Goal: Task Accomplishment & Management: Manage account settings

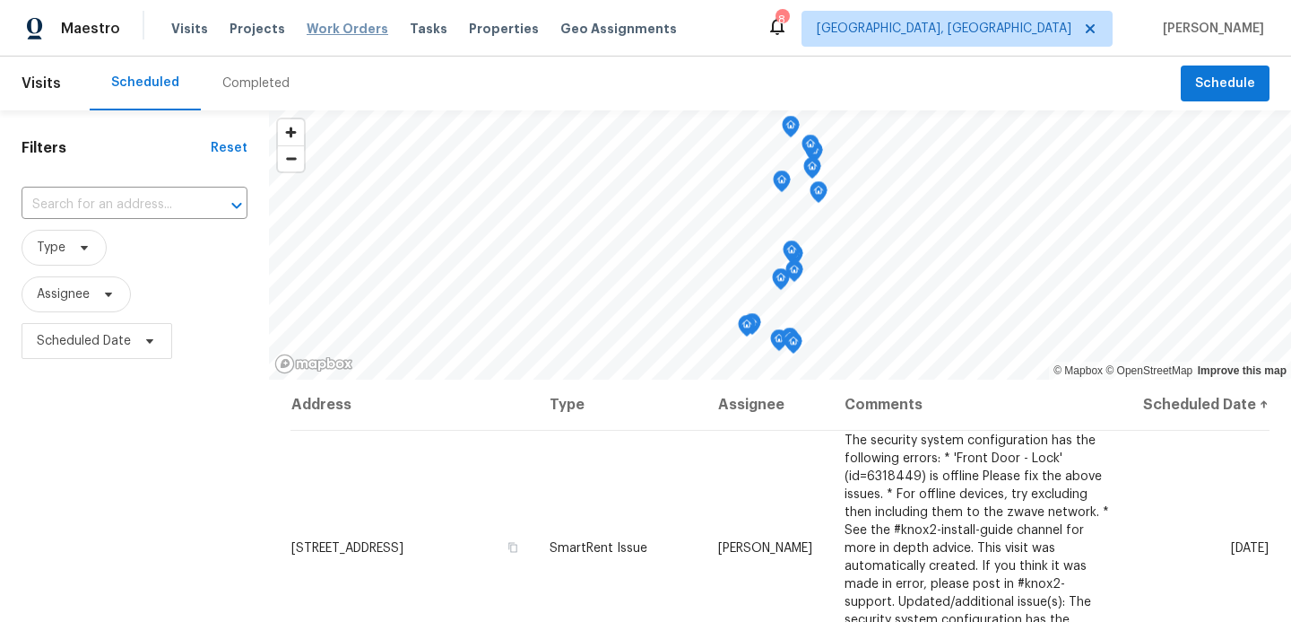
click at [326, 30] on span "Work Orders" at bounding box center [348, 29] width 82 height 18
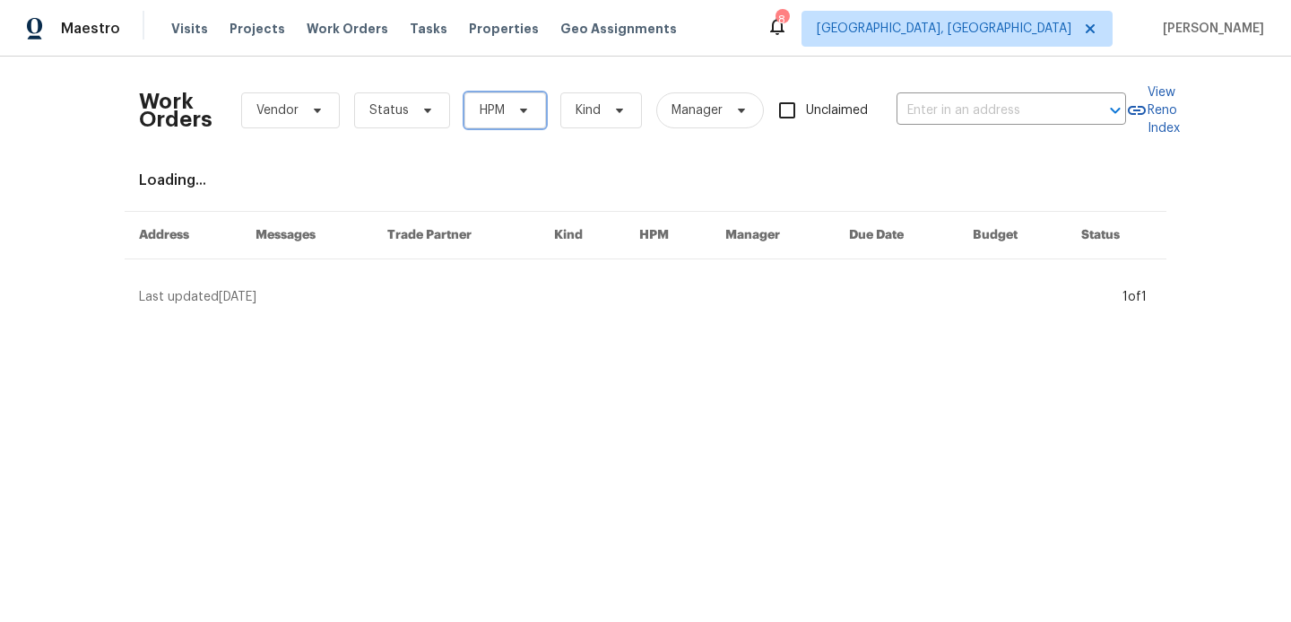
click at [514, 126] on span "HPM" at bounding box center [506, 110] width 82 height 36
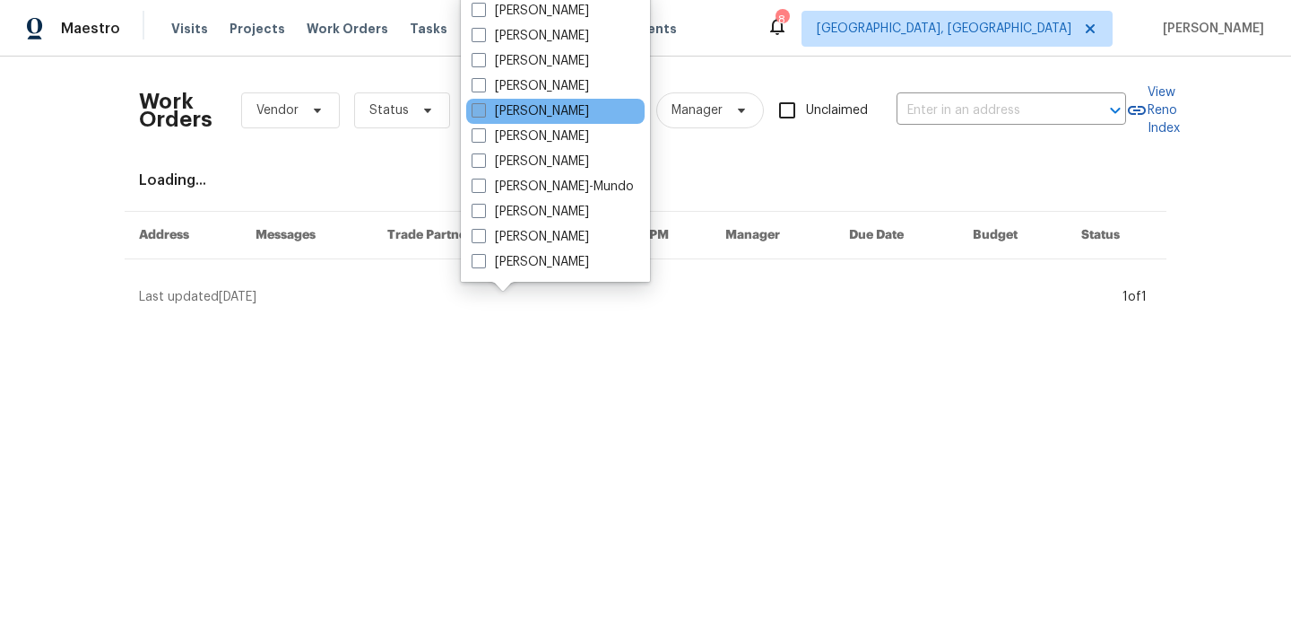
click at [483, 109] on span at bounding box center [479, 110] width 14 height 14
click at [483, 109] on input "[PERSON_NAME]" at bounding box center [478, 108] width 12 height 12
checkbox input "true"
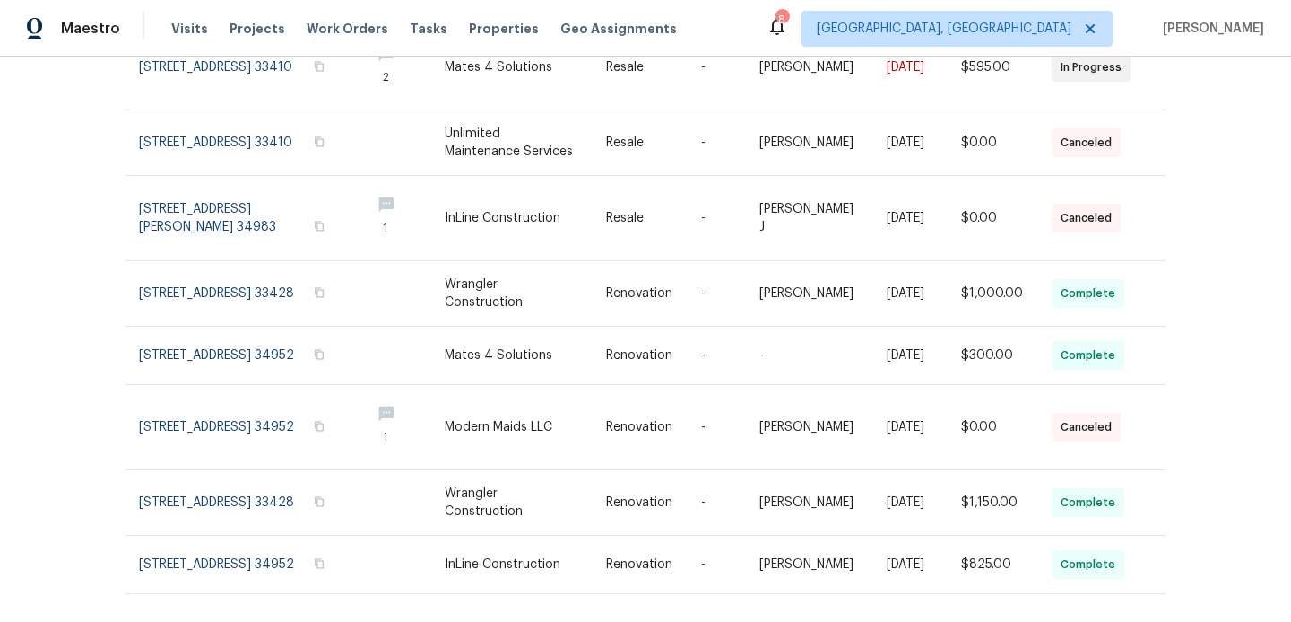
scroll to position [456, 0]
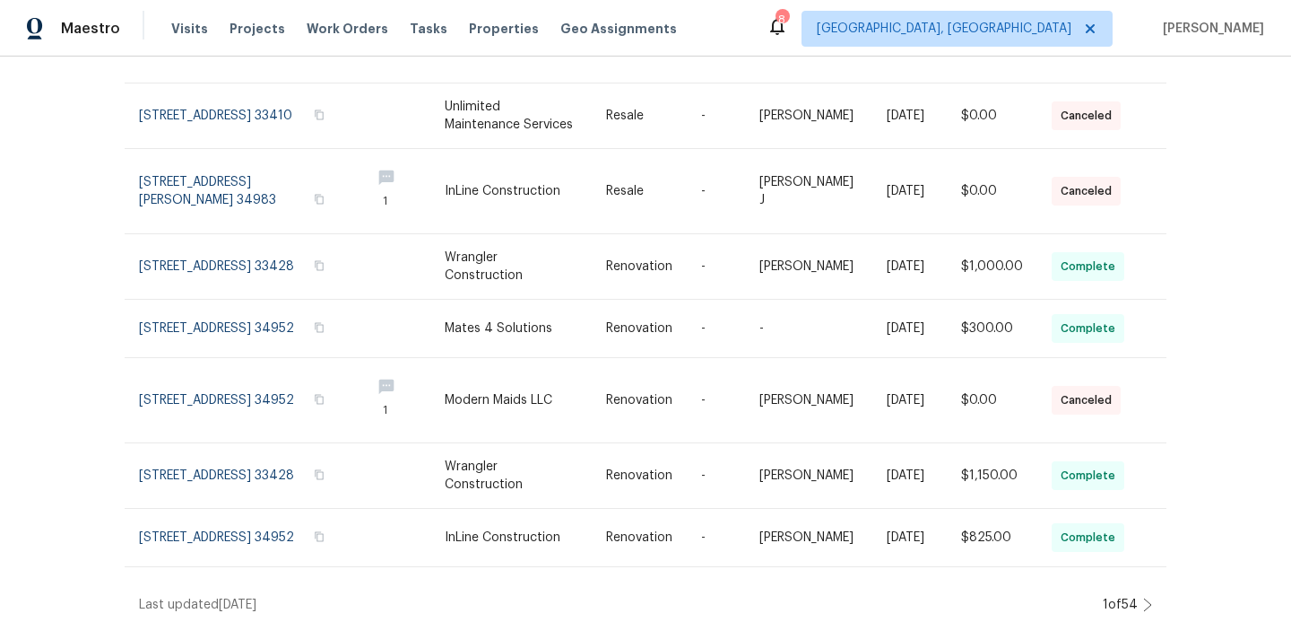
click at [1147, 597] on icon at bounding box center [1147, 604] width 9 height 14
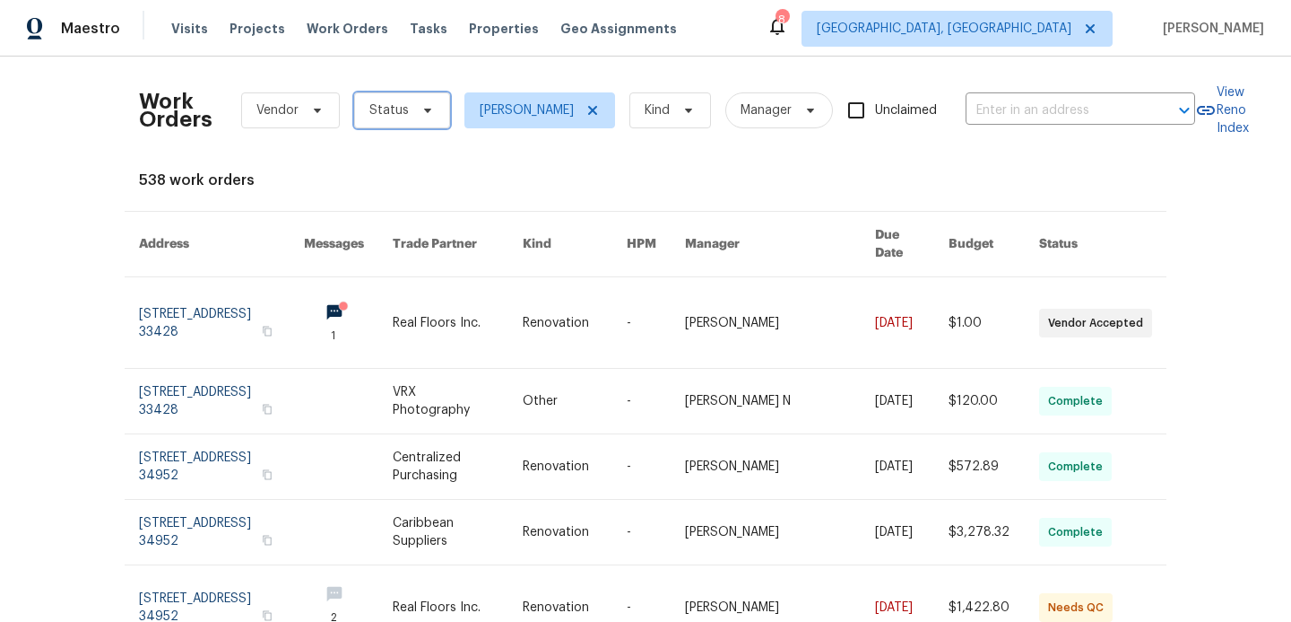
click at [434, 107] on span "Status" at bounding box center [402, 110] width 96 height 36
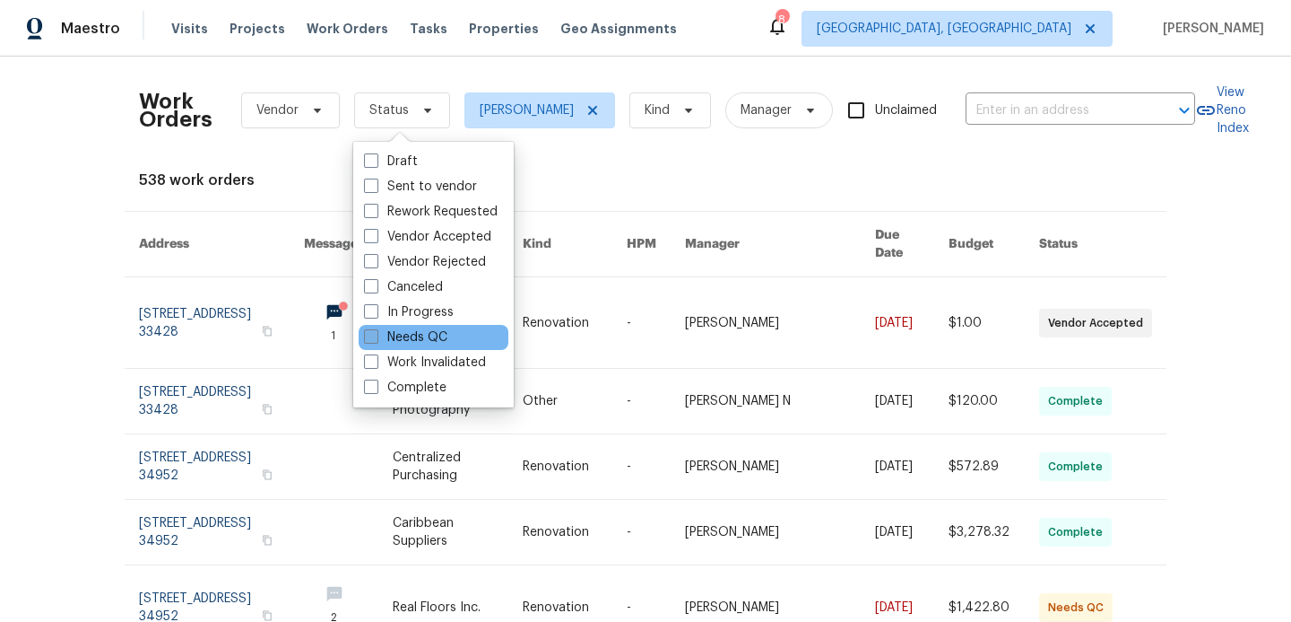
click at [377, 335] on span at bounding box center [371, 336] width 14 height 14
click at [376, 335] on input "Needs QC" at bounding box center [370, 334] width 12 height 12
checkbox input "true"
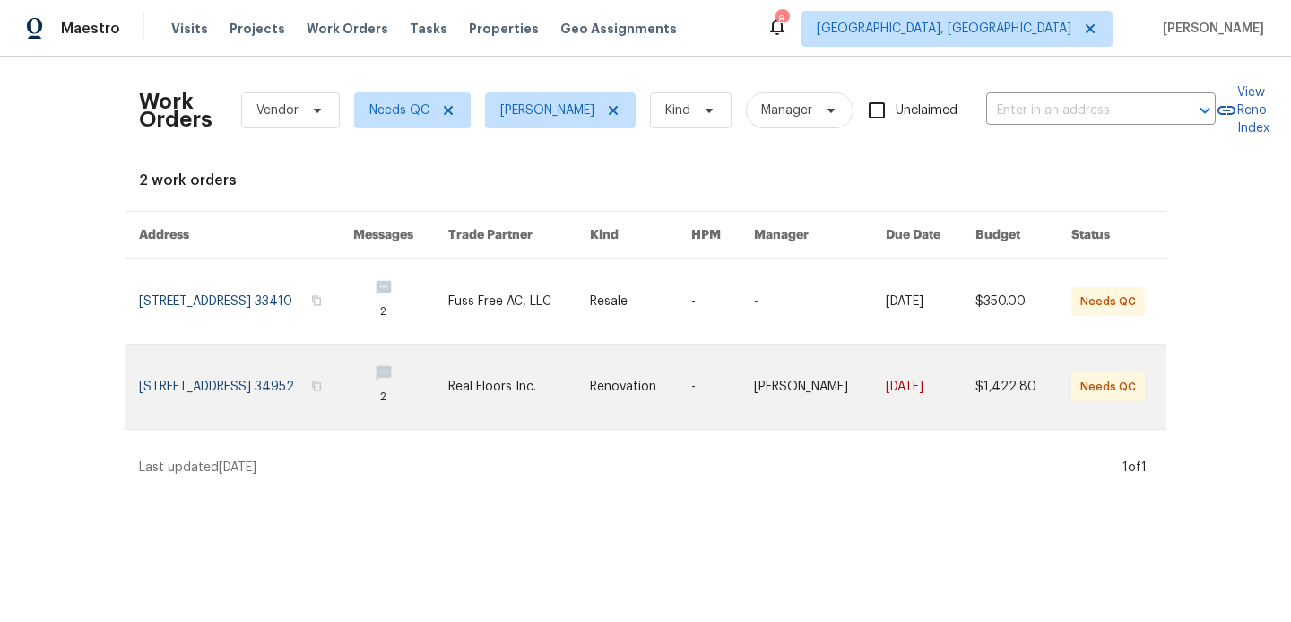
click at [302, 380] on link at bounding box center [246, 386] width 214 height 84
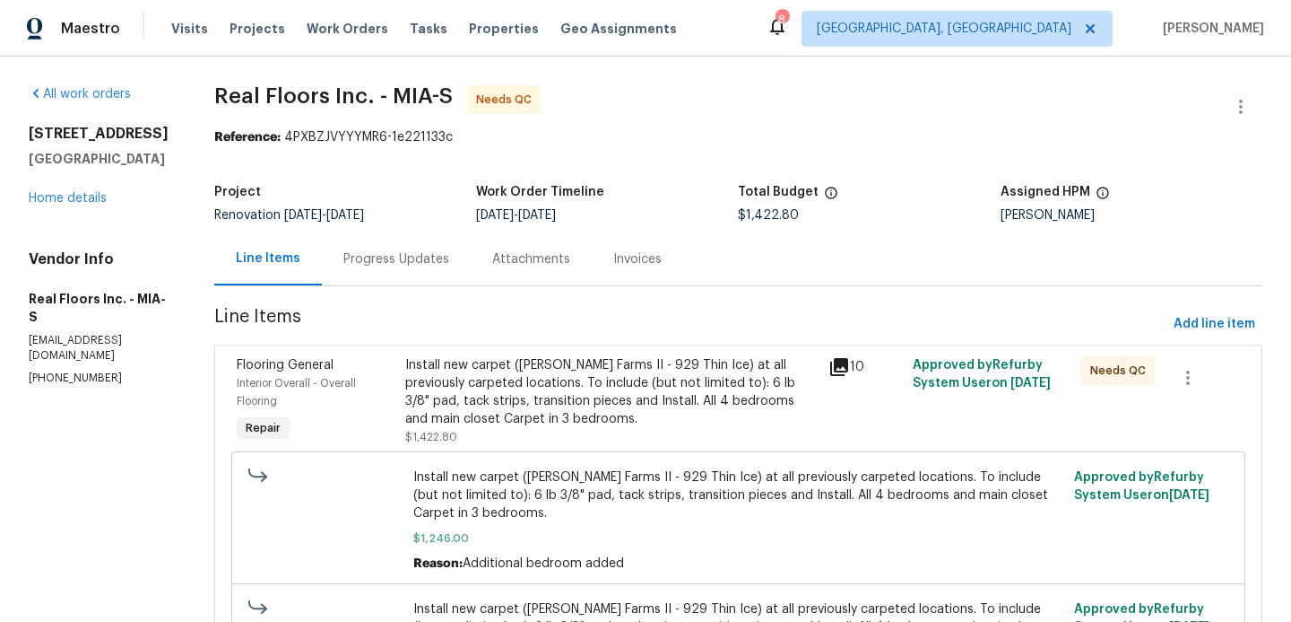
click at [632, 378] on div "Install new carpet ([PERSON_NAME] Farms II - 929 Thin Ice) at all previously ca…" at bounding box center [611, 392] width 412 height 72
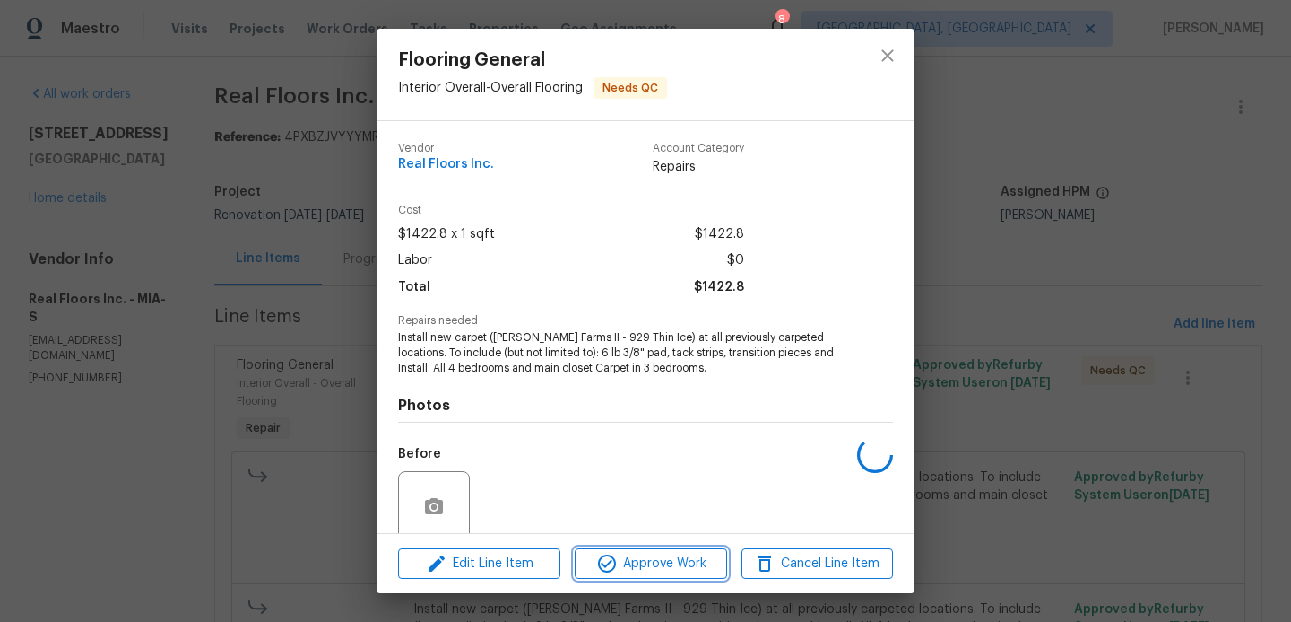
click at [623, 565] on span "Approve Work" at bounding box center [650, 563] width 141 height 22
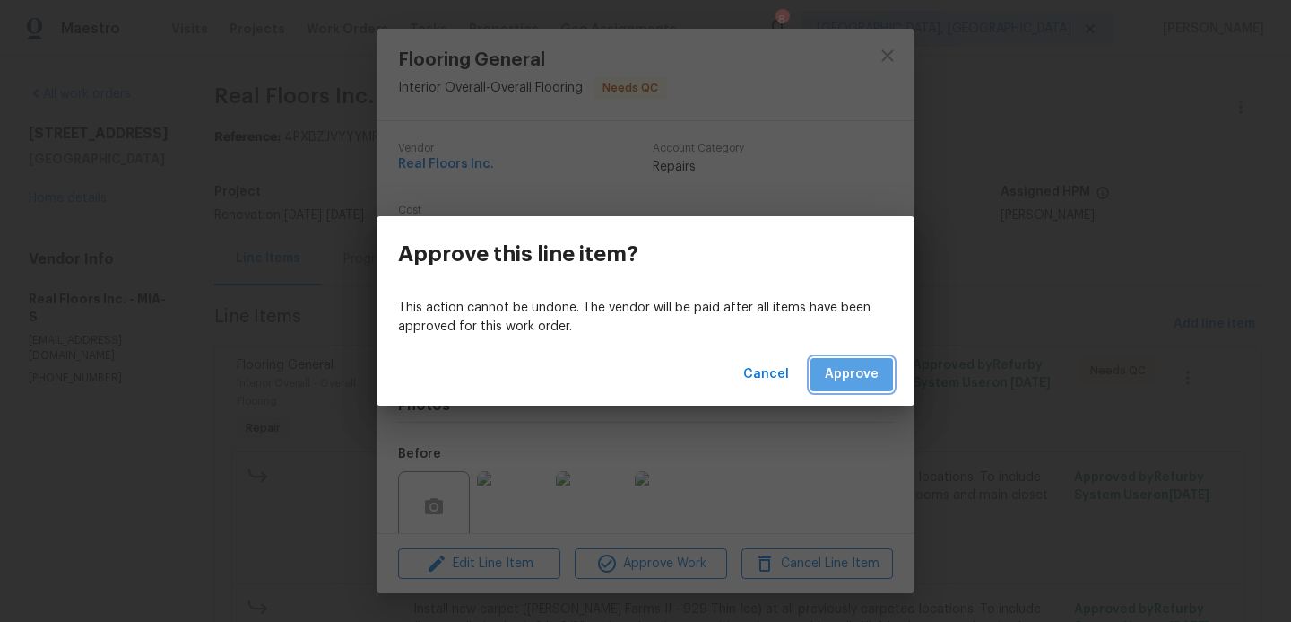
click at [842, 365] on span "Approve" at bounding box center [852, 374] width 54 height 22
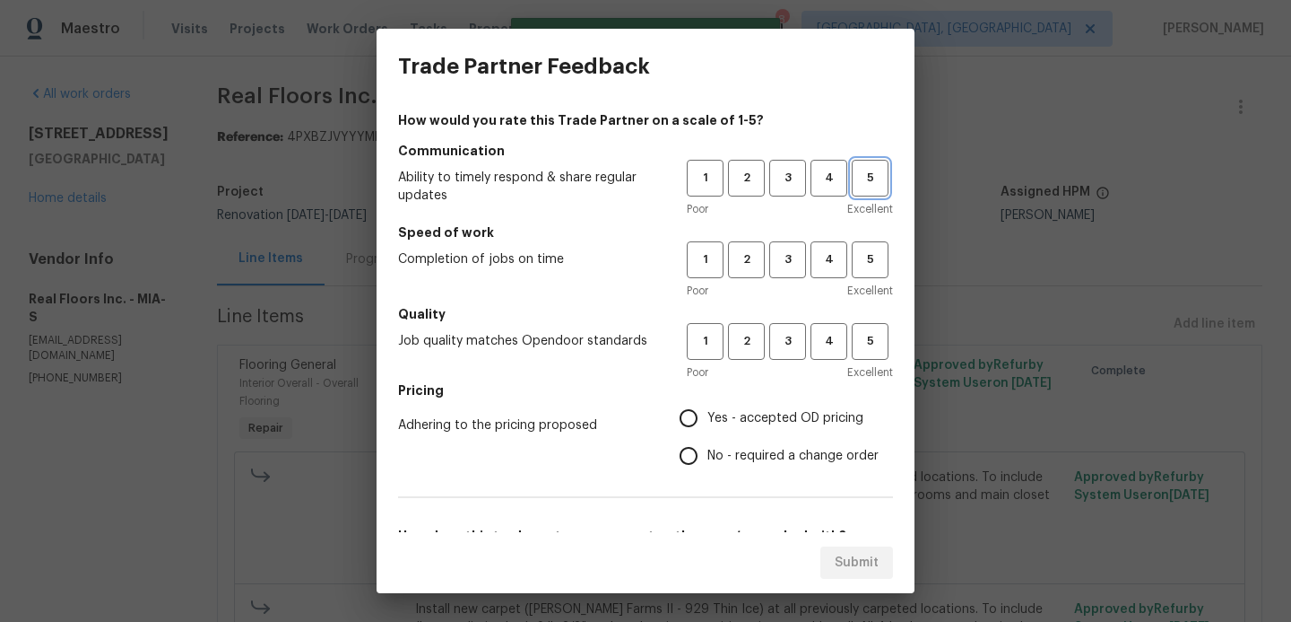
click at [868, 187] on button "5" at bounding box center [870, 178] width 37 height 37
click at [867, 268] on span "5" at bounding box center [870, 259] width 33 height 21
click at [867, 323] on button "5" at bounding box center [870, 341] width 37 height 37
click at [687, 418] on input "Yes - accepted OD pricing" at bounding box center [689, 418] width 38 height 38
radio input "true"
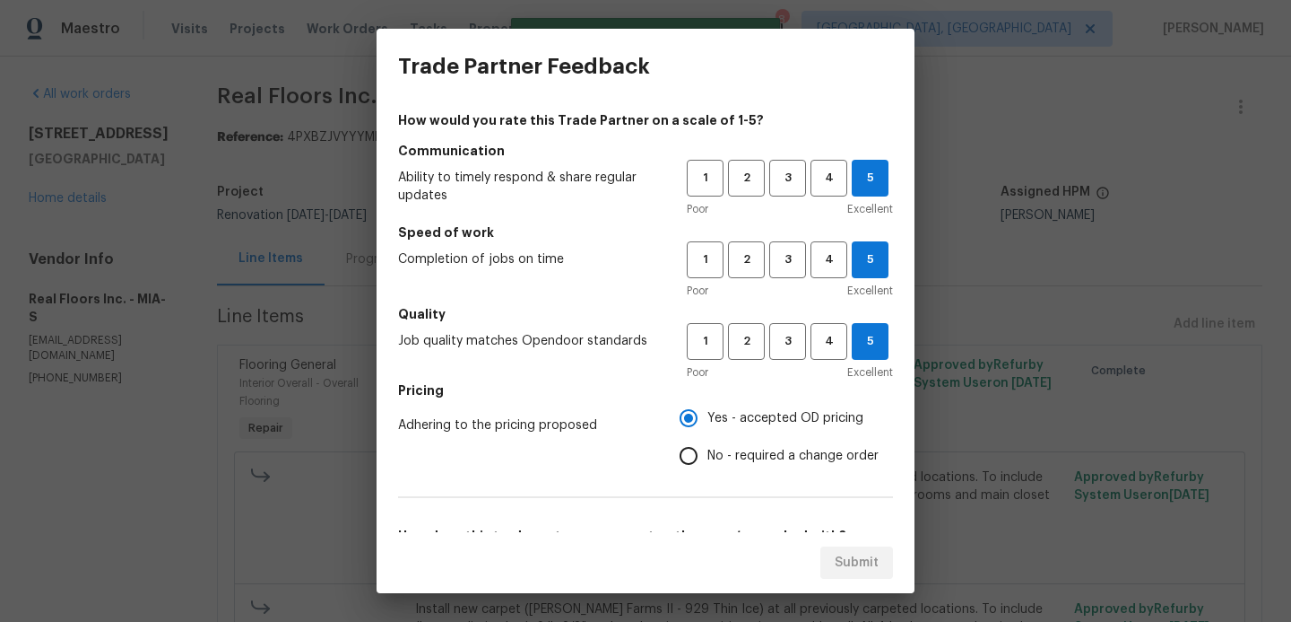
scroll to position [289, 0]
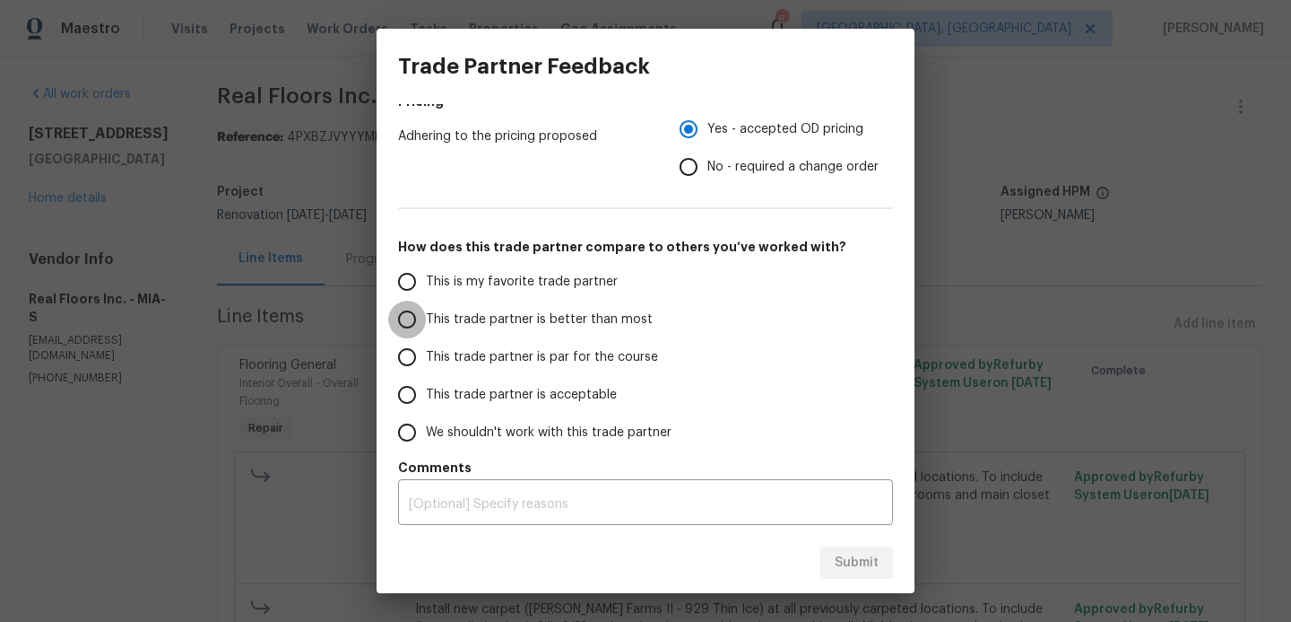
click at [412, 323] on input "This trade partner is better than most" at bounding box center [407, 319] width 38 height 38
radio input "false"
click at [412, 271] on input "This is my favorite trade partner" at bounding box center [407, 282] width 38 height 38
click at [840, 571] on span "Submit" at bounding box center [857, 563] width 44 height 22
radio input "true"
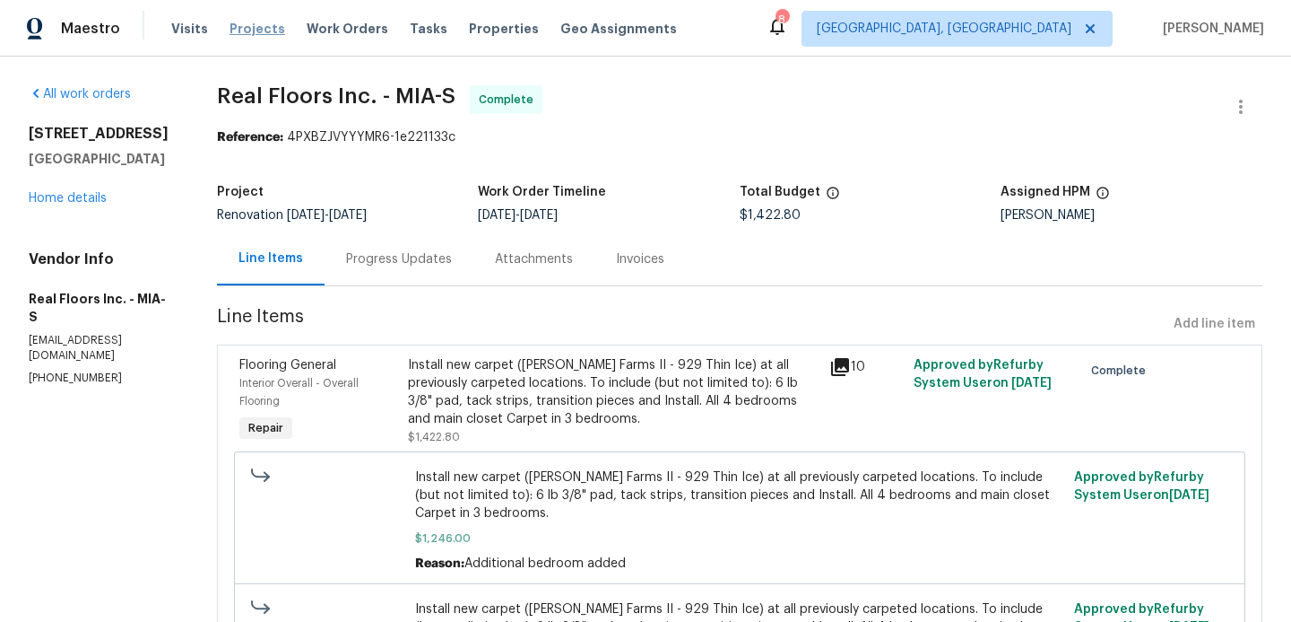
click at [258, 24] on span "Projects" at bounding box center [258, 29] width 56 height 18
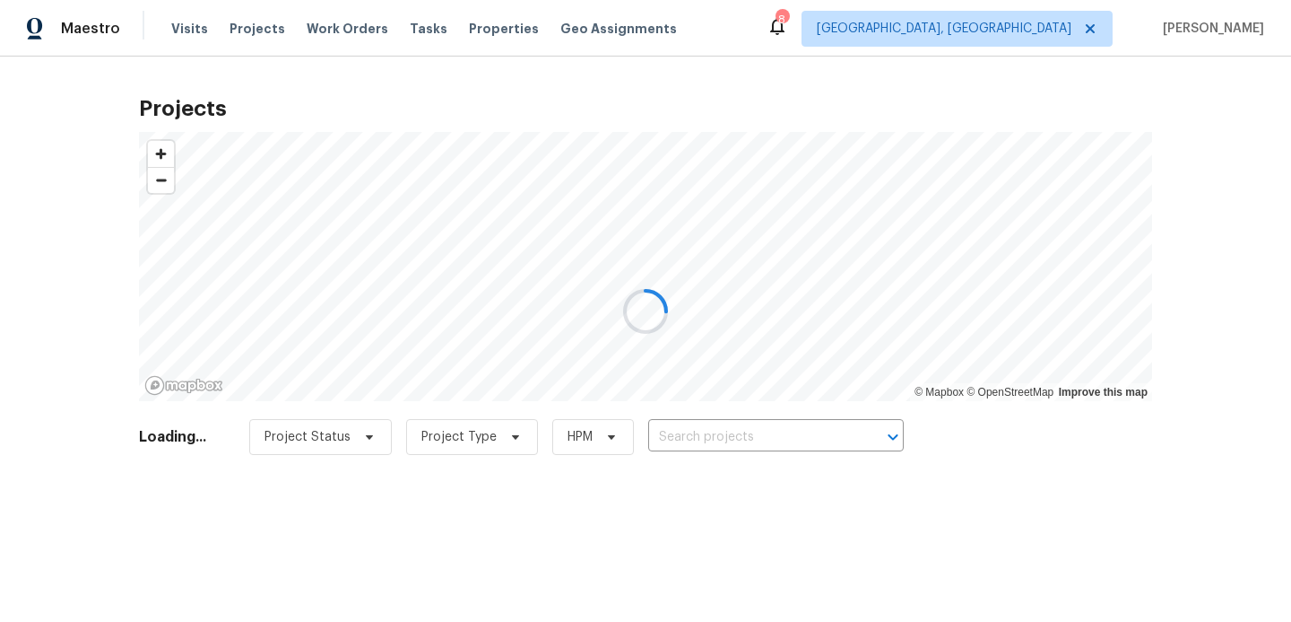
click at [691, 426] on div at bounding box center [645, 311] width 1291 height 622
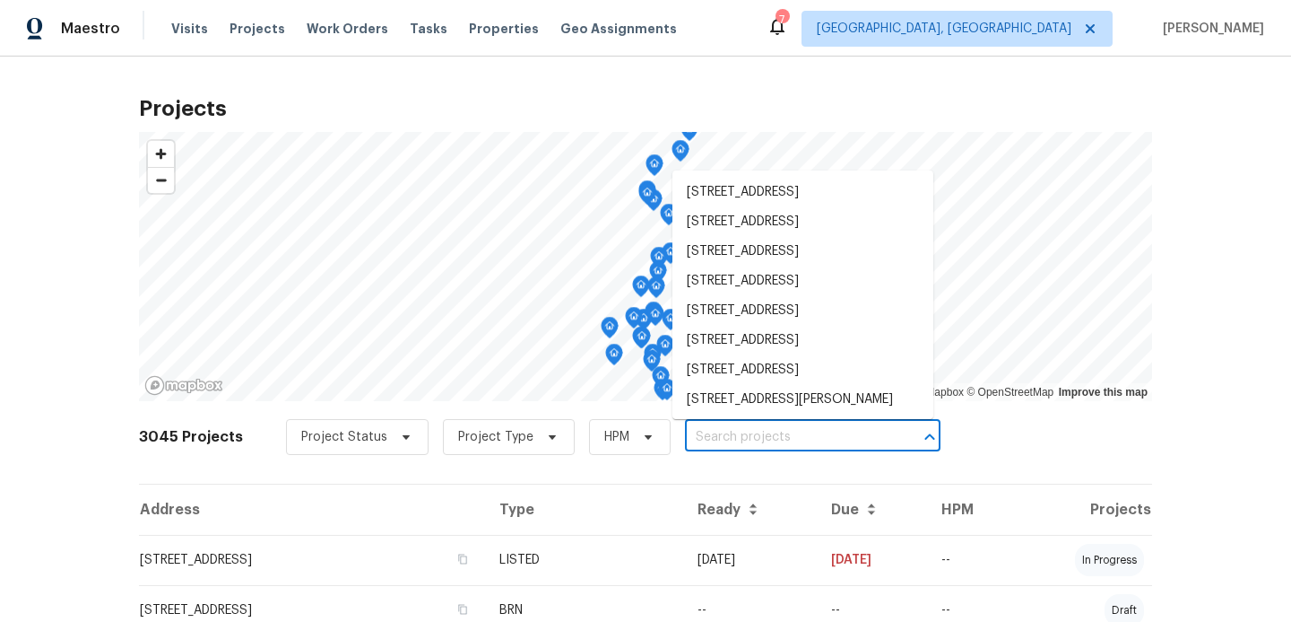
drag, startPoint x: 692, startPoint y: 437, endPoint x: 704, endPoint y: 437, distance: 11.7
click at [700, 437] on input "text" at bounding box center [787, 437] width 205 height 28
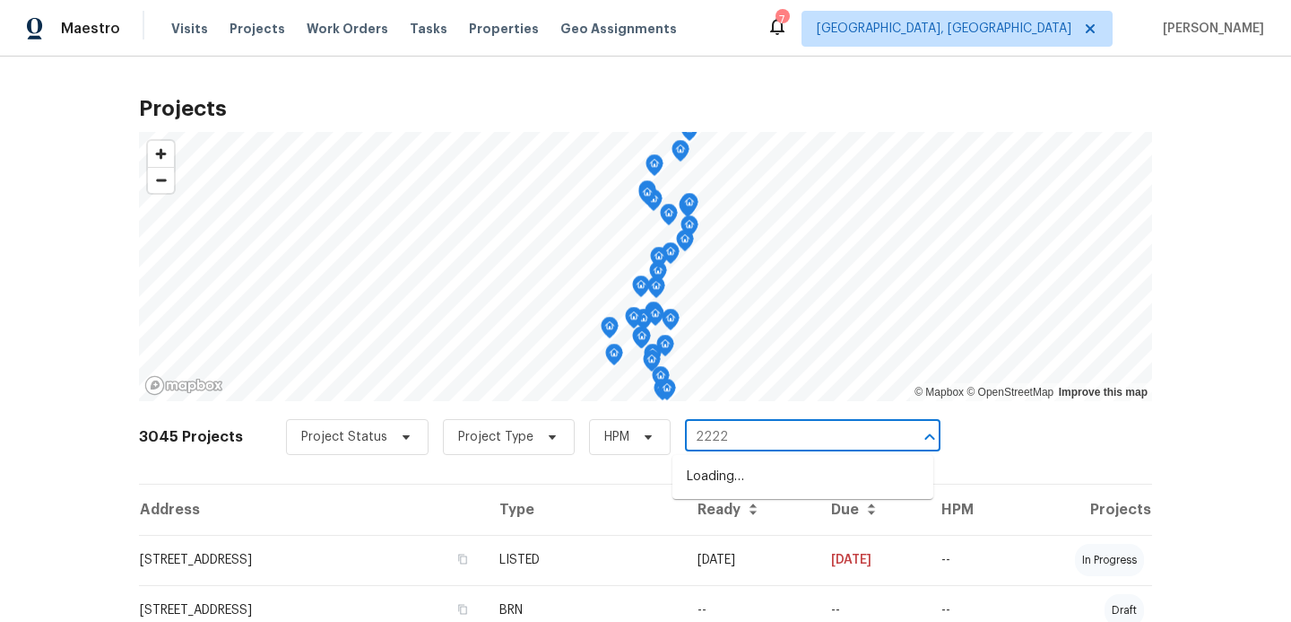
type input "22226"
click at [711, 485] on li "[STREET_ADDRESS]" at bounding box center [803, 477] width 261 height 30
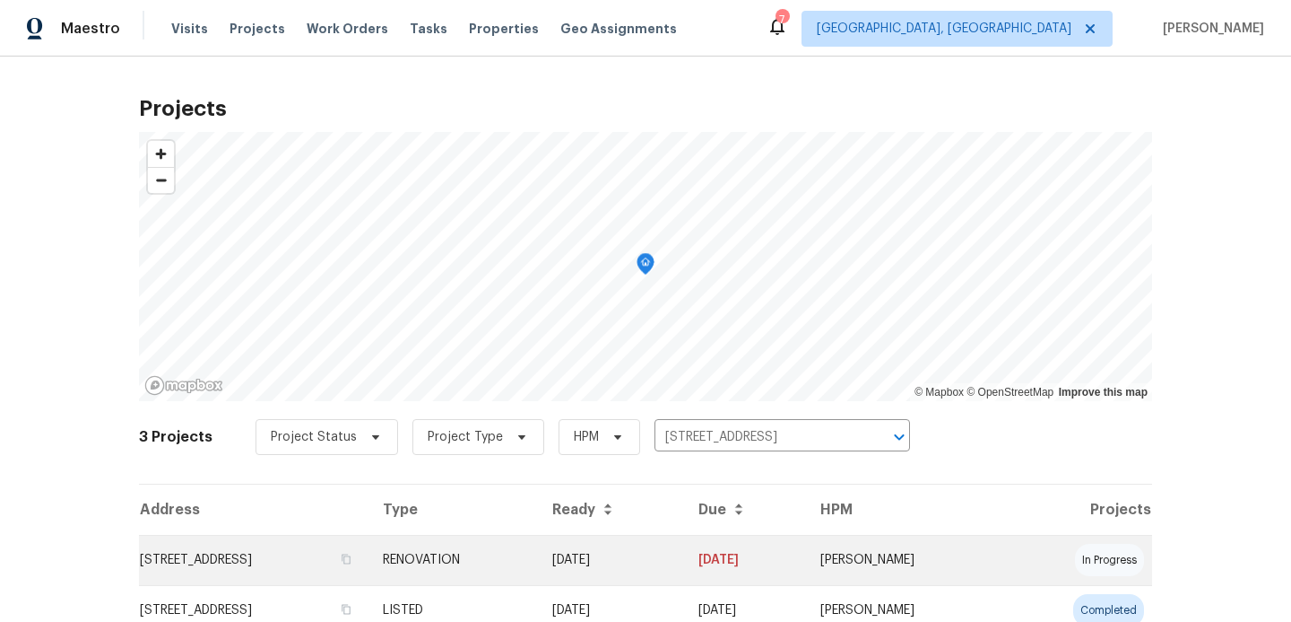
click at [340, 569] on td "[STREET_ADDRESS]" at bounding box center [254, 560] width 230 height 50
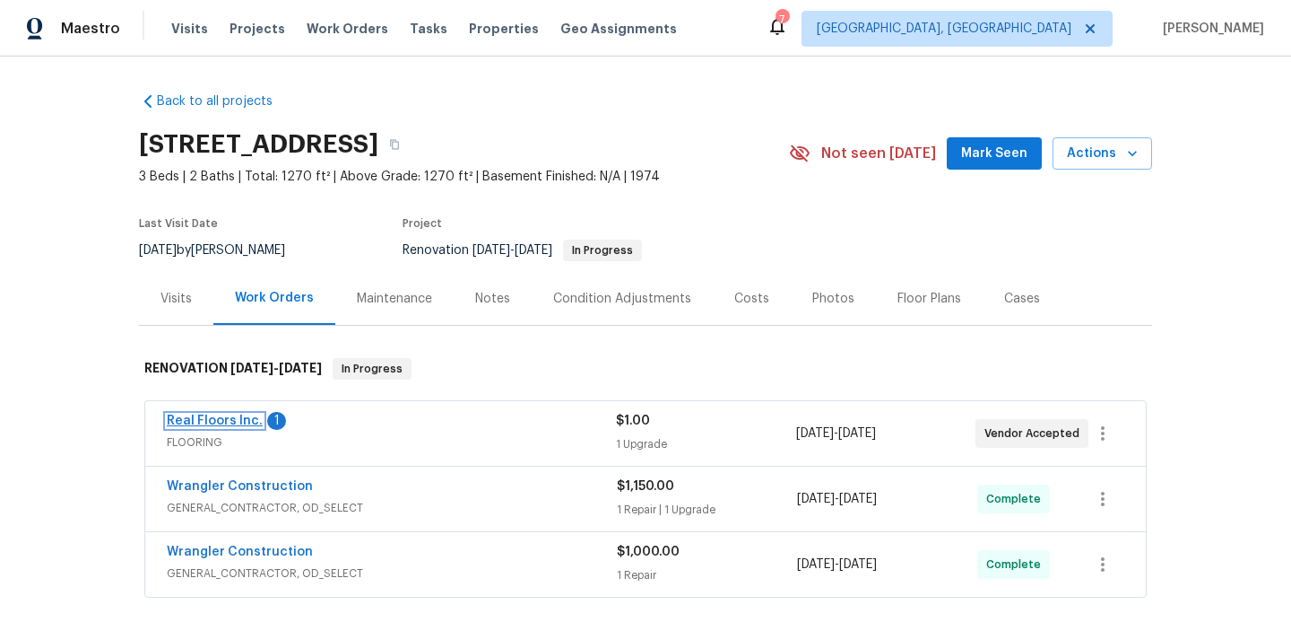
click at [251, 416] on link "Real Floors Inc." at bounding box center [215, 420] width 96 height 13
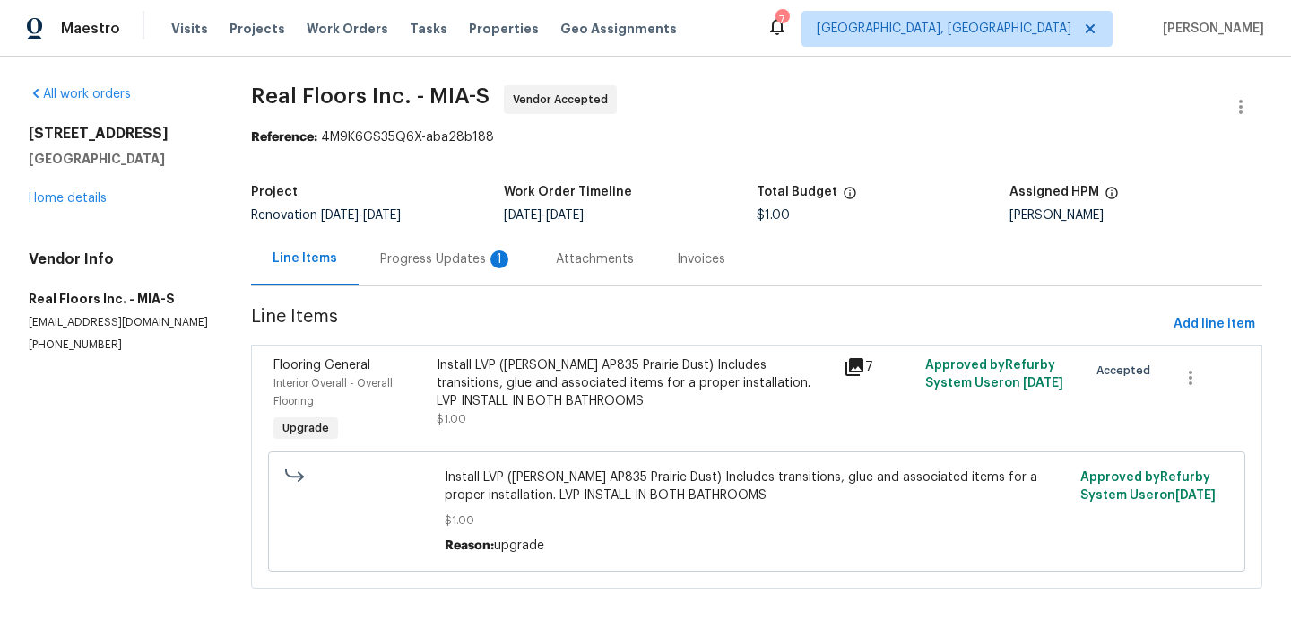
click at [412, 255] on div "Progress Updates 1" at bounding box center [446, 259] width 133 height 18
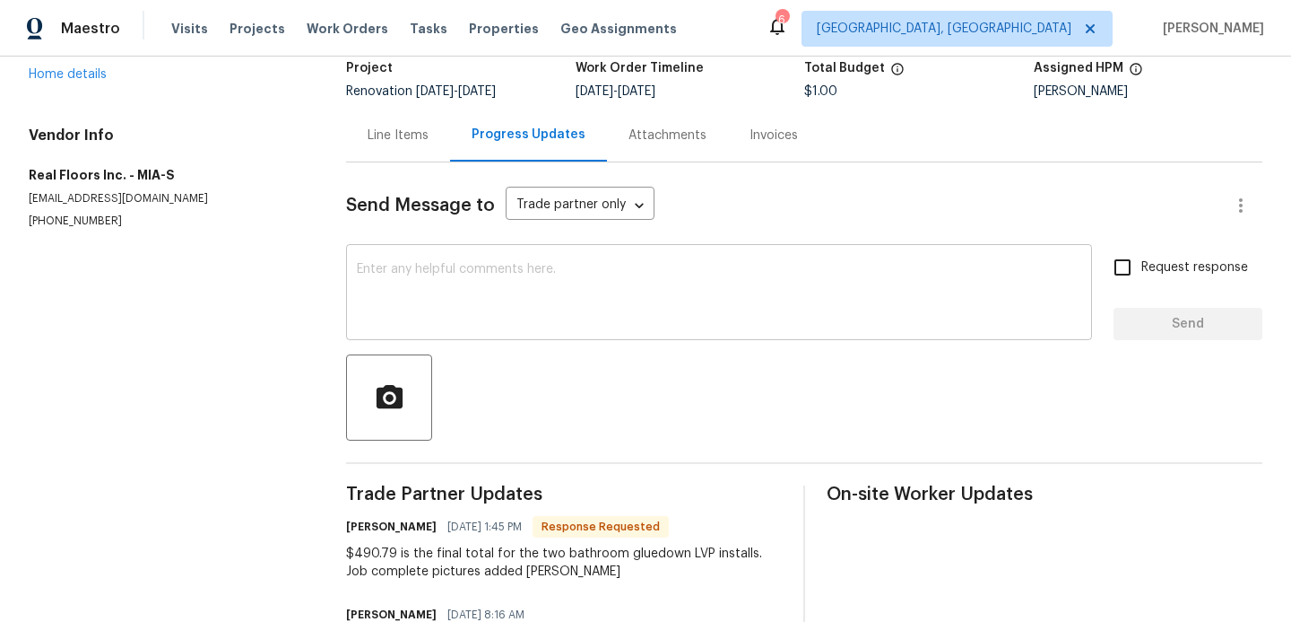
scroll to position [116, 0]
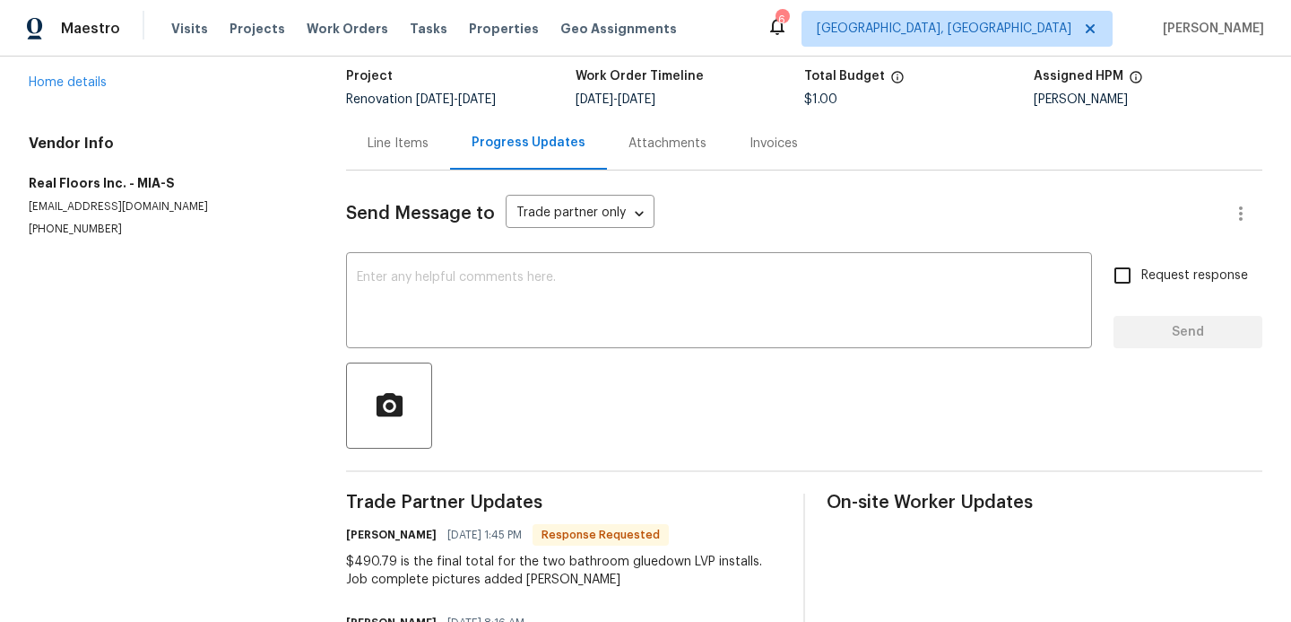
click at [418, 144] on div "Line Items" at bounding box center [398, 144] width 61 height 18
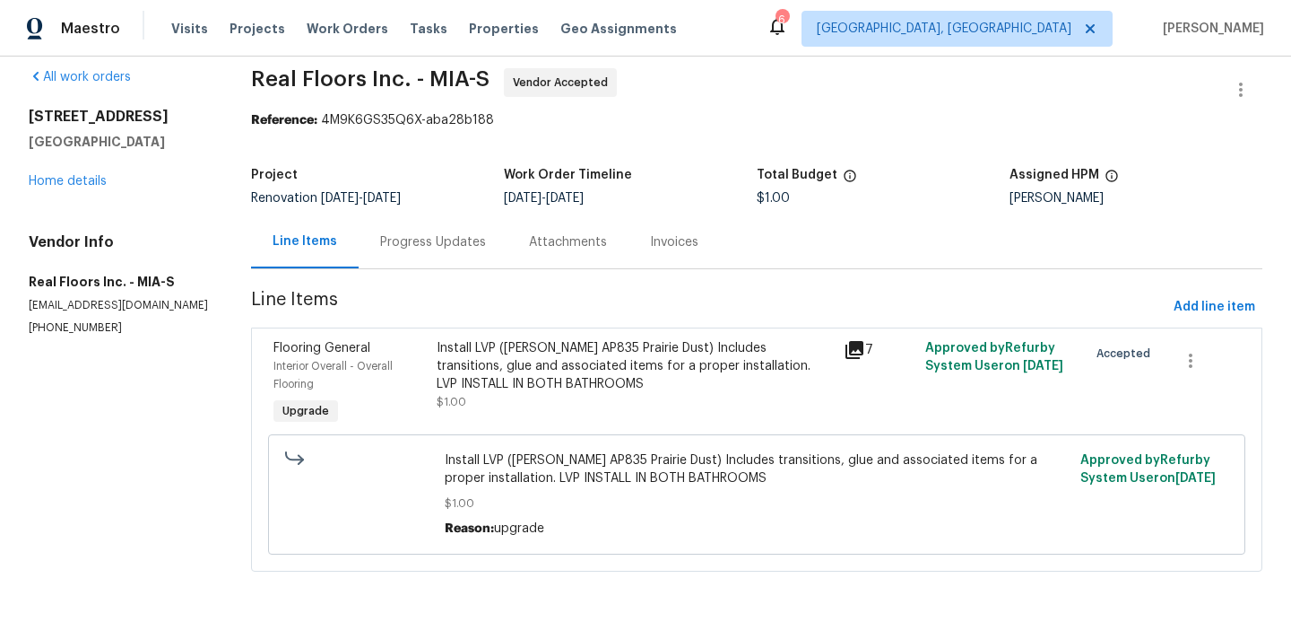
click at [509, 353] on div "Install LVP ([PERSON_NAME] AP835 Prairie Dust) Includes transitions, glue and a…" at bounding box center [635, 366] width 396 height 54
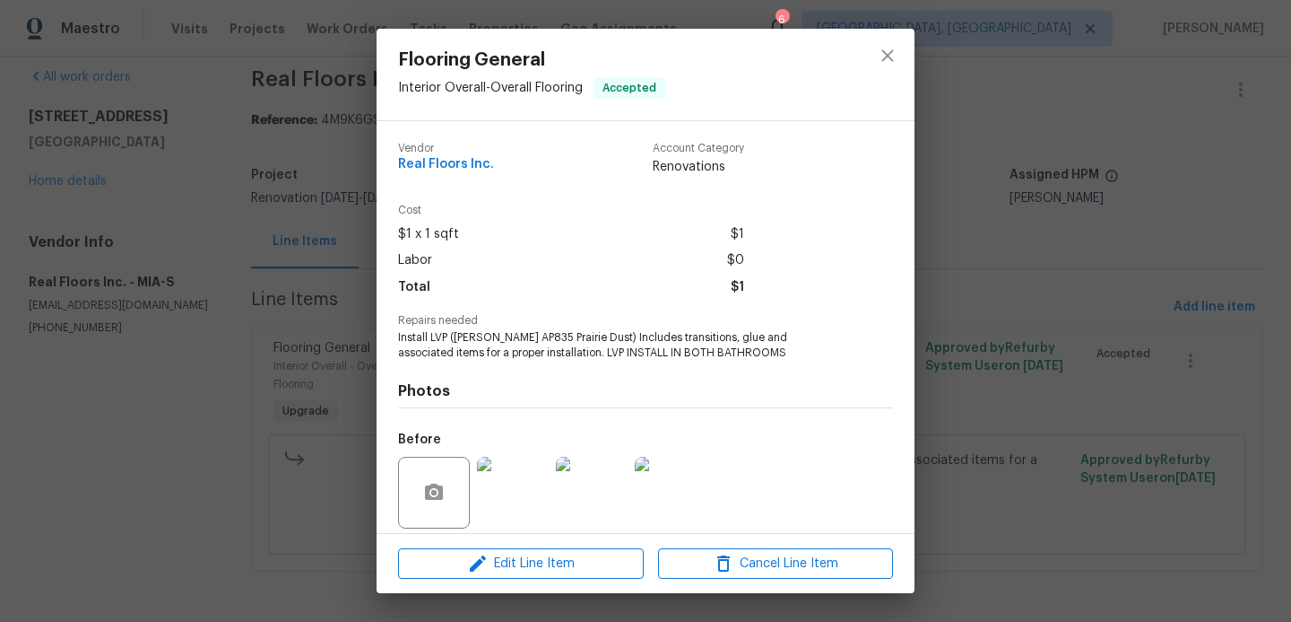
scroll to position [130, 0]
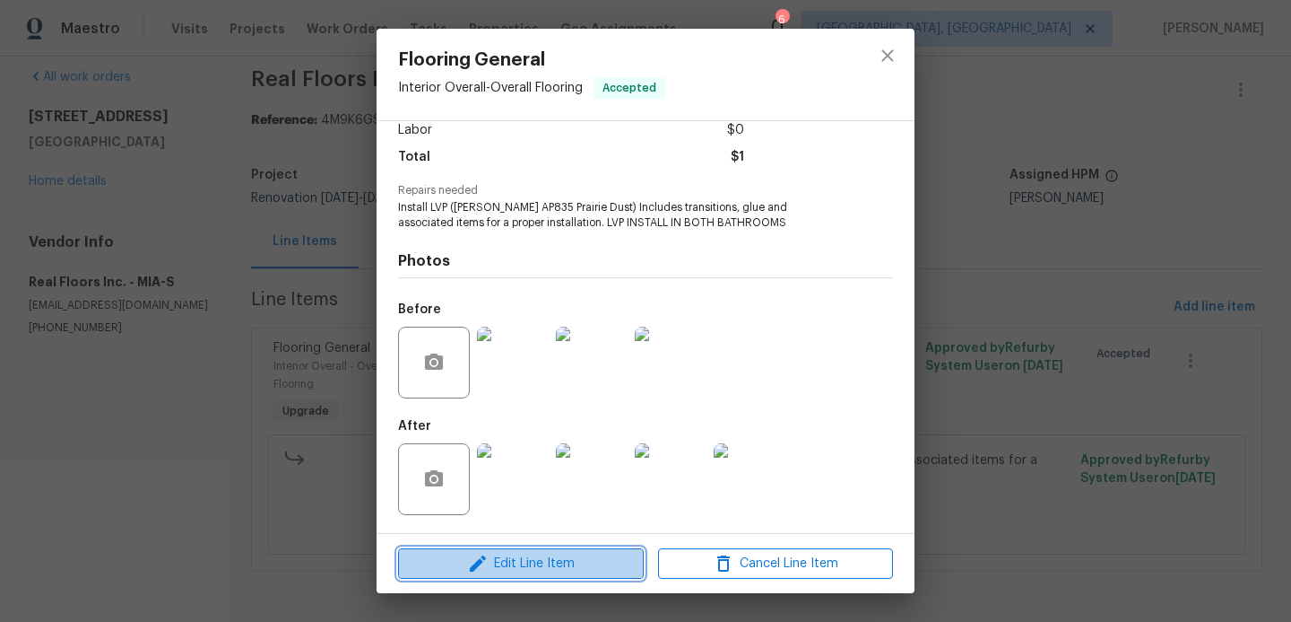
click at [531, 569] on span "Edit Line Item" at bounding box center [521, 563] width 235 height 22
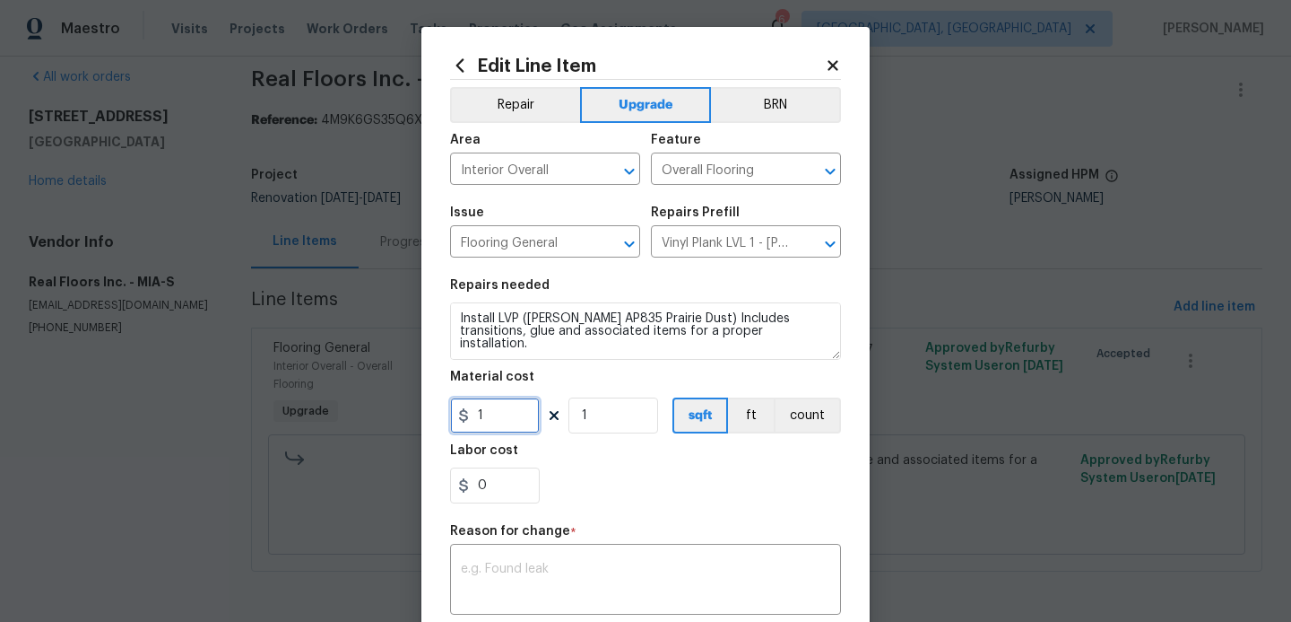
click at [510, 413] on input "1" at bounding box center [495, 415] width 90 height 36
type input "490.79"
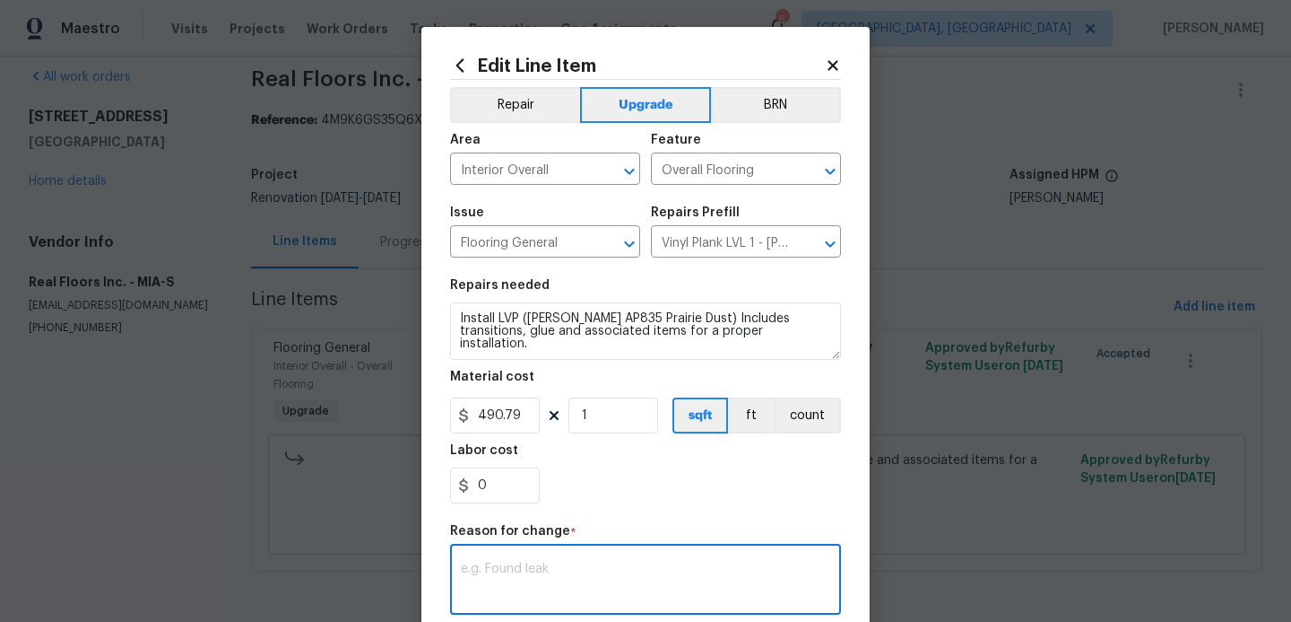
click at [543, 569] on textarea at bounding box center [646, 581] width 370 height 38
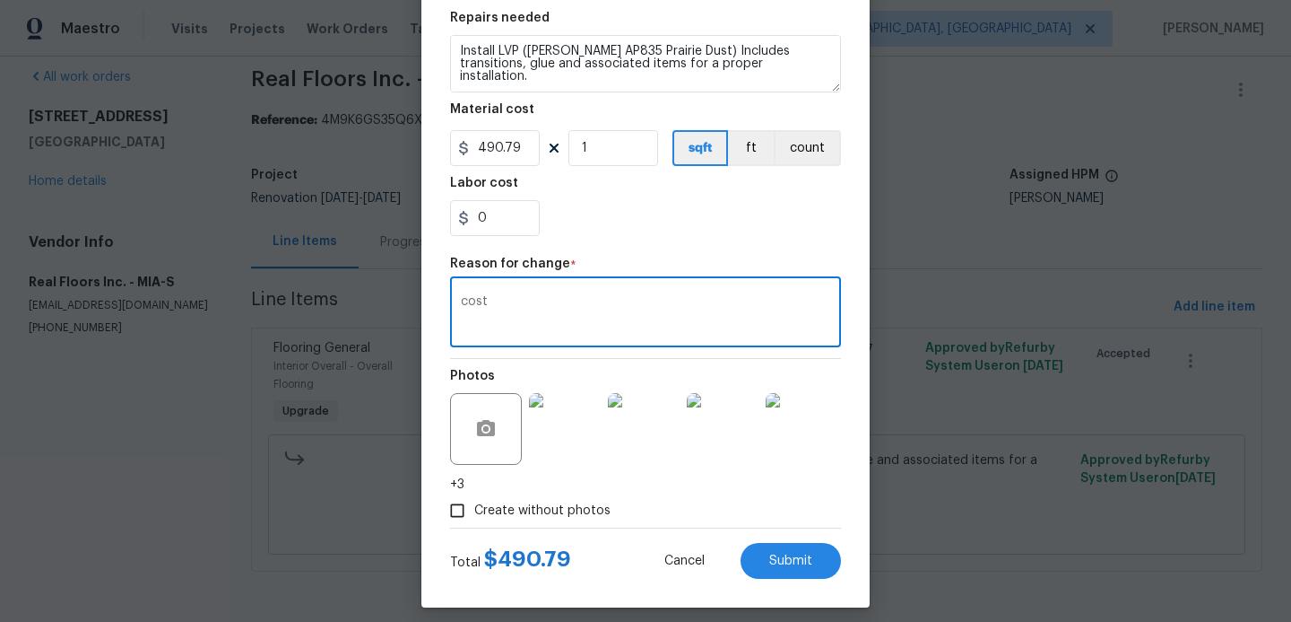
scroll to position [281, 0]
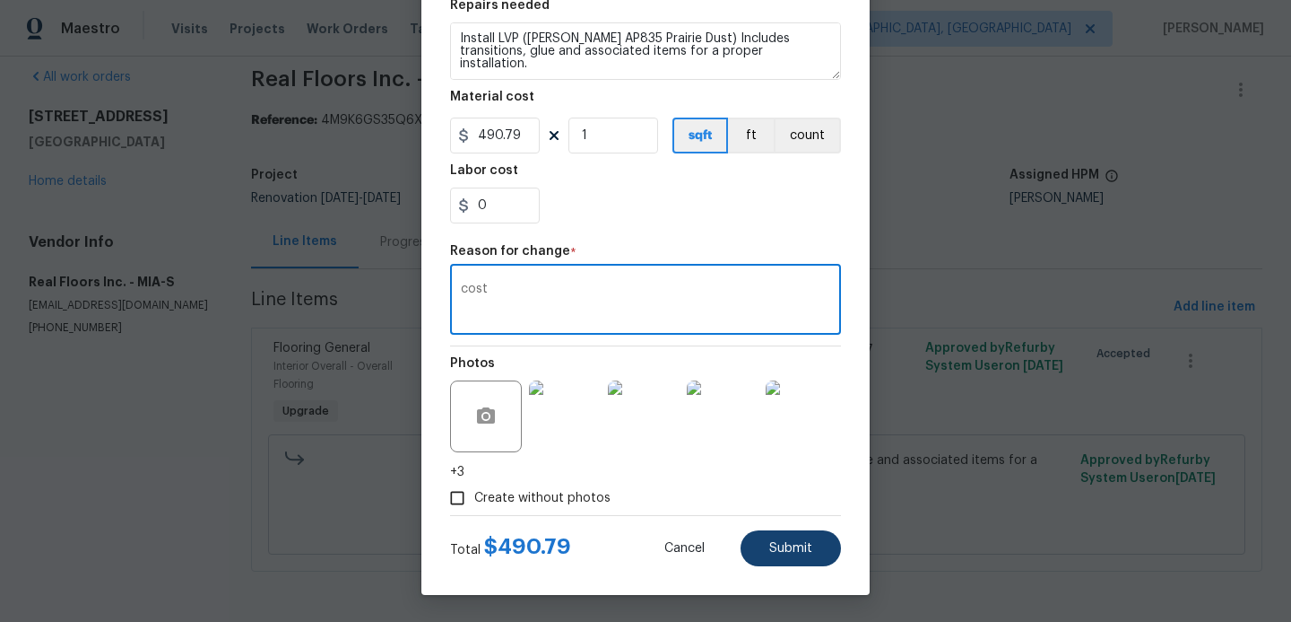
type textarea "cost"
click at [778, 550] on span "Submit" at bounding box center [790, 548] width 43 height 13
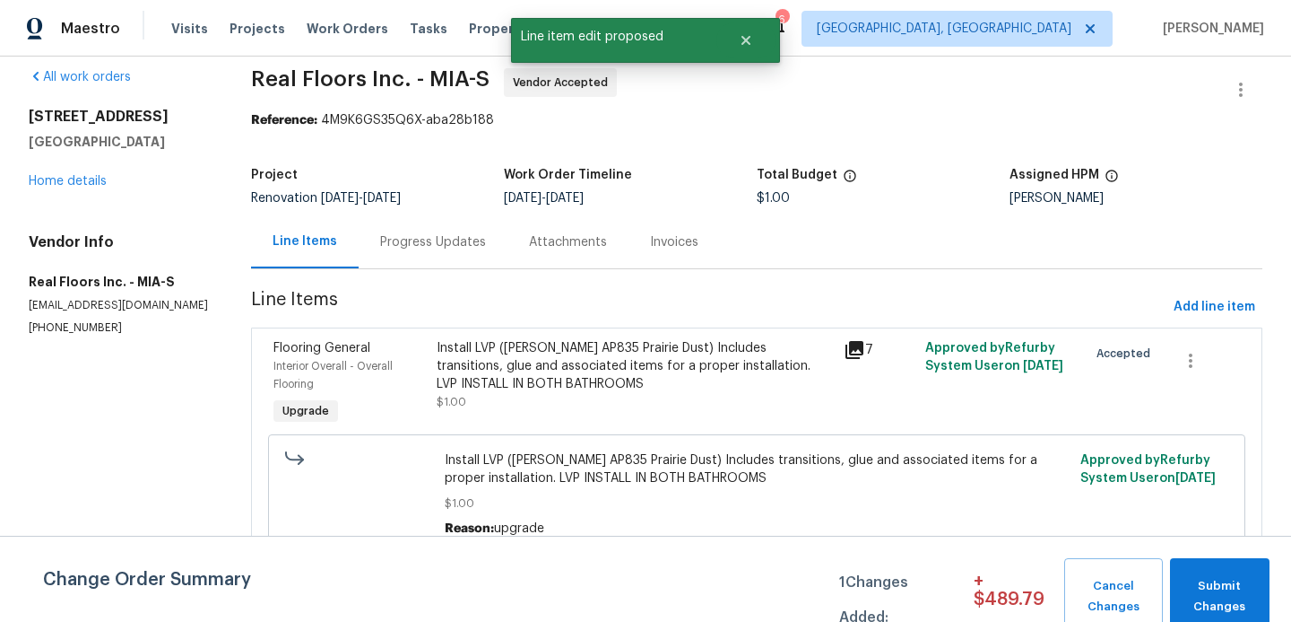
scroll to position [0, 0]
click at [434, 242] on div "Progress Updates" at bounding box center [433, 242] width 106 height 18
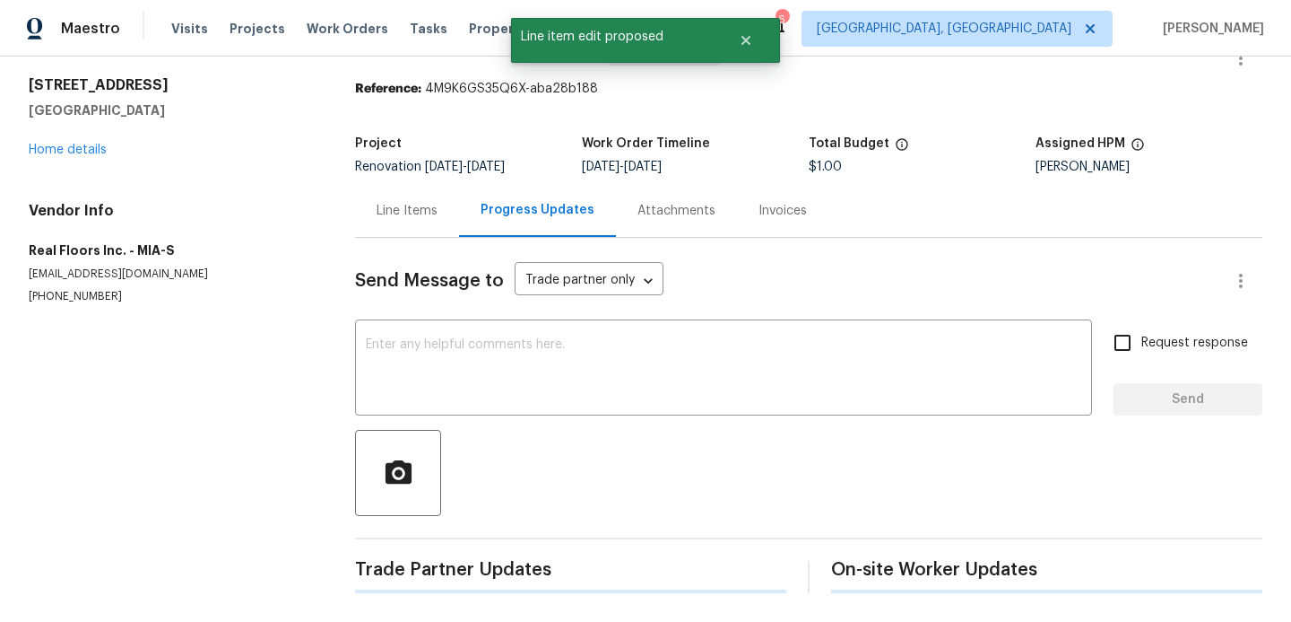
scroll to position [116, 0]
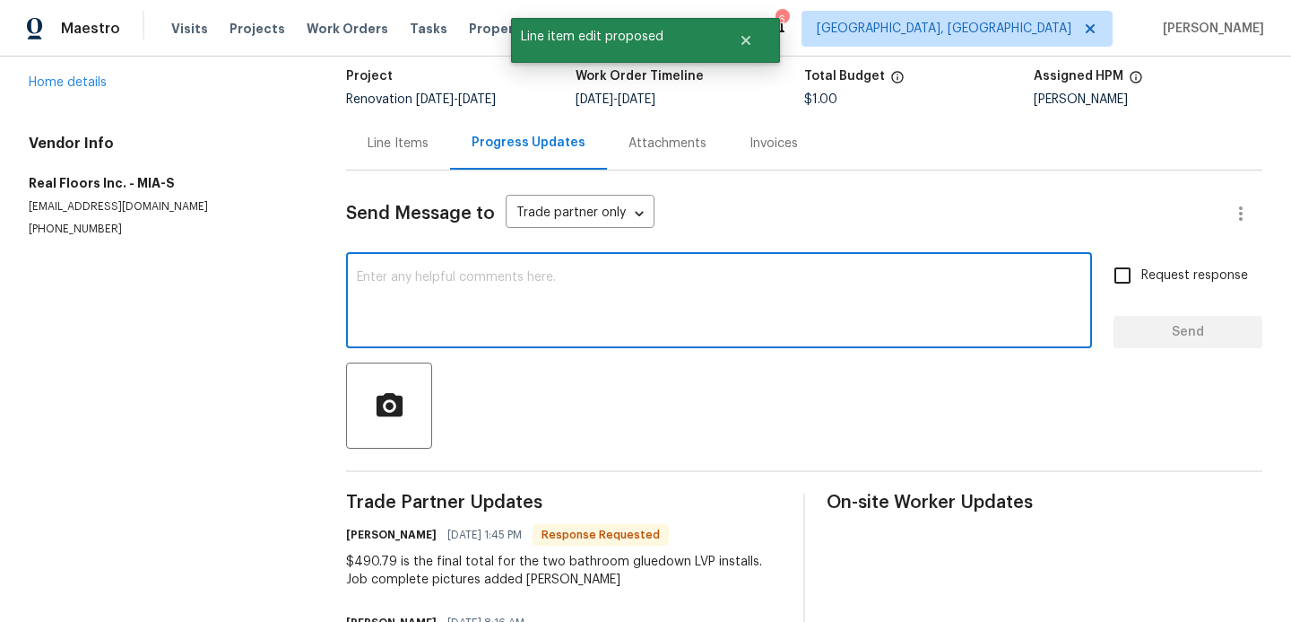
click at [515, 321] on textarea at bounding box center [719, 302] width 725 height 63
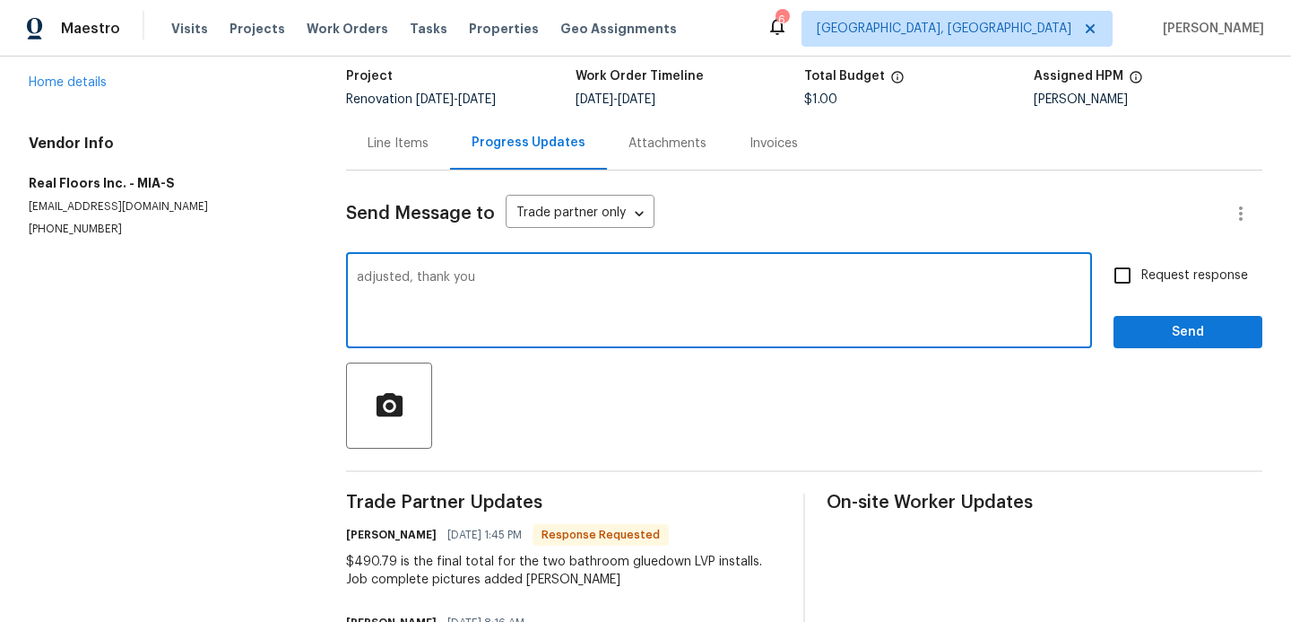
type textarea "adjusted, thank you"
click at [1122, 283] on input "Request response" at bounding box center [1123, 275] width 38 height 38
checkbox input "true"
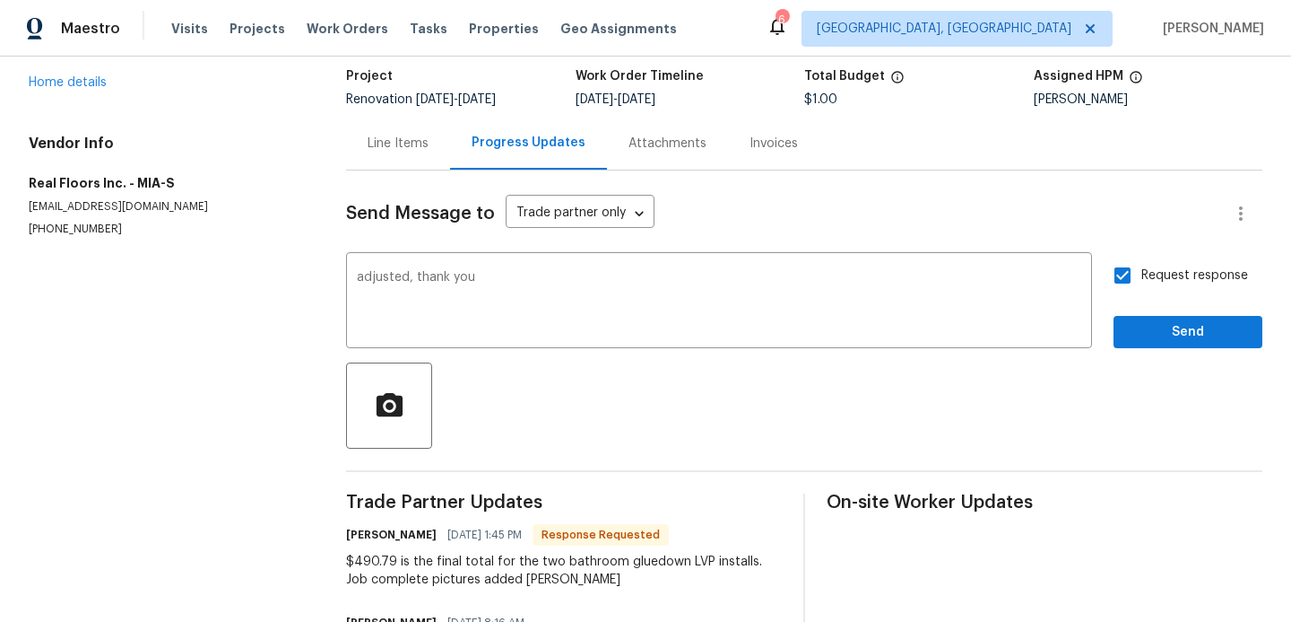
click at [1143, 356] on div "Send Message to Trade partner only Trade partner only ​ adjusted, thank you x ​…" at bounding box center [804, 468] width 917 height 597
click at [1148, 346] on button "Send" at bounding box center [1188, 332] width 149 height 33
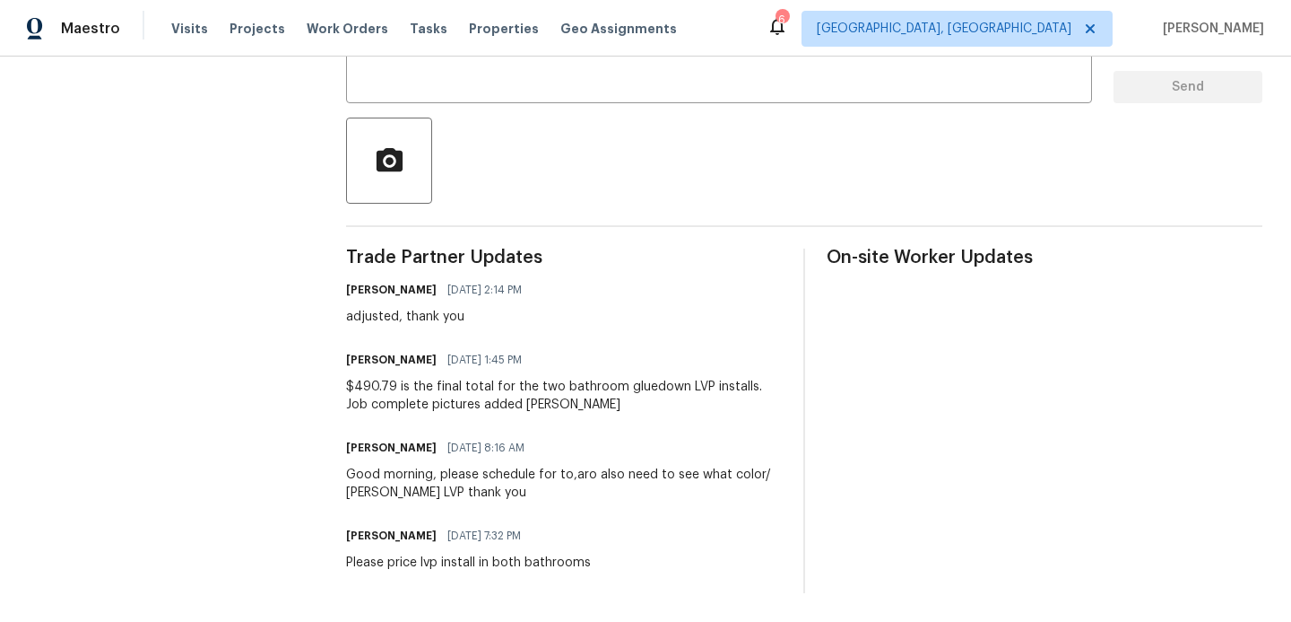
scroll to position [0, 0]
